Goal: Navigation & Orientation: Find specific page/section

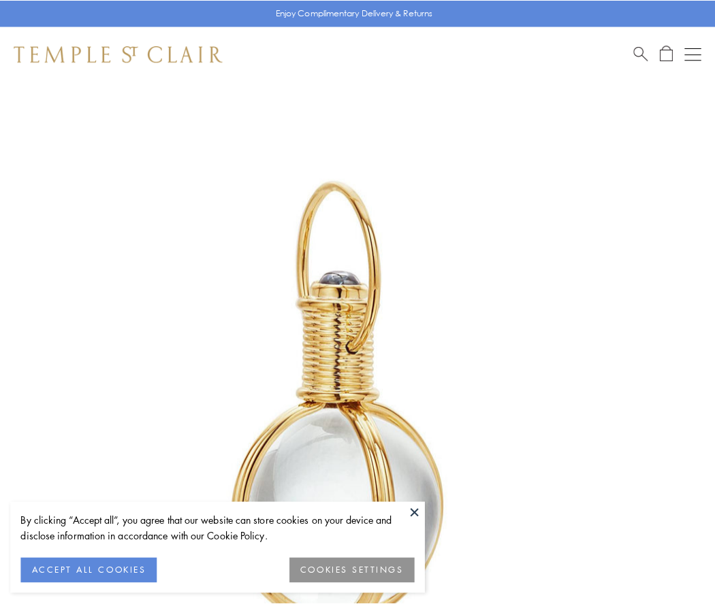
scroll to position [355, 0]
